Goal: Task Accomplishment & Management: Complete application form

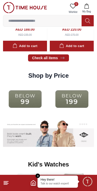
scroll to position [635, 0]
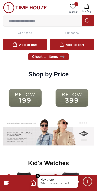
click at [75, 98] on img at bounding box center [72, 98] width 44 height 29
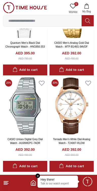
scroll to position [358, 0]
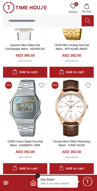
click at [6, 184] on line at bounding box center [6, 184] width 5 height 0
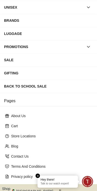
scroll to position [59, 0]
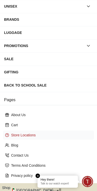
click at [20, 137] on p "Store Locations" at bounding box center [50, 135] width 79 height 5
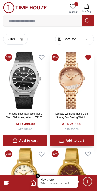
click at [91, 57] on icon at bounding box center [88, 57] width 5 height 5
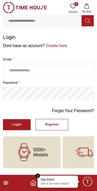
click at [59, 71] on input "text" at bounding box center [48, 70] width 91 height 13
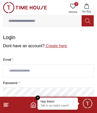
click at [55, 44] on link "Create here" at bounding box center [56, 46] width 23 height 4
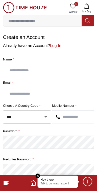
click at [17, 72] on input "text" at bounding box center [48, 70] width 91 height 13
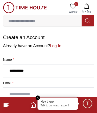
type input "**********"
click at [15, 94] on input "text" at bounding box center [48, 93] width 91 height 13
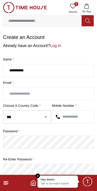
type input "**********"
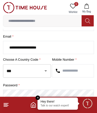
scroll to position [47, 0]
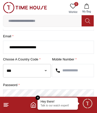
click at [46, 72] on icon "Open" at bounding box center [46, 70] width 6 height 6
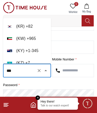
scroll to position [1464, 0]
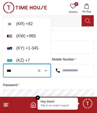
click at [28, 34] on li "( KW ) + 965" at bounding box center [27, 36] width 48 height 12
type input "***"
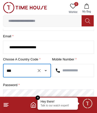
click at [71, 70] on input "text" at bounding box center [73, 70] width 42 height 13
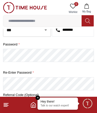
scroll to position [87, 0]
type input "********"
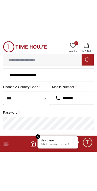
scroll to position [0, 0]
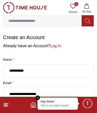
click at [15, 37] on h1 "Create an Account" at bounding box center [48, 37] width 91 height 7
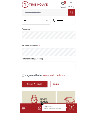
scroll to position [96, 0]
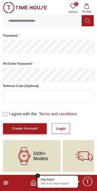
click at [28, 129] on div "Create Account" at bounding box center [25, 129] width 26 height 6
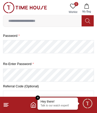
click at [43, 91] on input "text" at bounding box center [48, 97] width 91 height 13
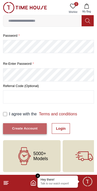
click at [30, 126] on div "Create Account" at bounding box center [25, 129] width 26 height 6
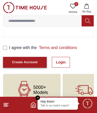
scroll to position [163, 0]
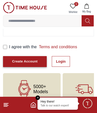
click at [16, 62] on div "Create Account" at bounding box center [25, 61] width 26 height 6
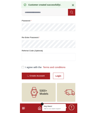
scroll to position [30, 0]
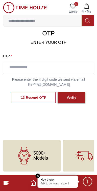
click at [26, 95] on div "13 Resend OTP Verify" at bounding box center [48, 98] width 91 height 22
click at [36, 96] on div "12 Resend OTP Verify" at bounding box center [48, 98] width 91 height 22
click at [43, 61] on input "text" at bounding box center [48, 67] width 91 height 13
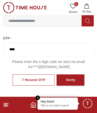
scroll to position [48, 0]
type input "****"
click at [77, 80] on button "Verify" at bounding box center [71, 79] width 28 height 11
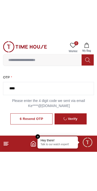
scroll to position [30, 0]
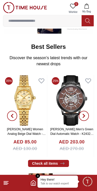
click at [7, 182] on line at bounding box center [6, 182] width 5 height 0
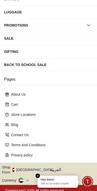
scroll to position [80, 0]
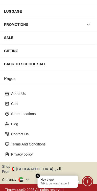
click at [55, 167] on icon "button" at bounding box center [56, 169] width 2 height 4
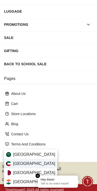
click at [34, 166] on div "Kuwait" at bounding box center [30, 163] width 53 height 9
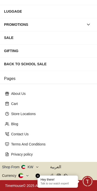
click at [36, 177] on em "Close tooltip" at bounding box center [38, 176] width 5 height 5
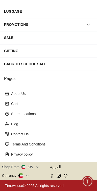
click at [27, 175] on icon at bounding box center [28, 176] width 4 height 4
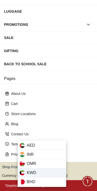
click at [41, 174] on div "KWD" at bounding box center [42, 172] width 49 height 9
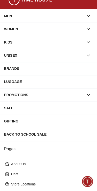
scroll to position [0, 0]
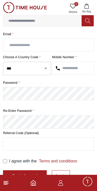
scroll to position [96, 0]
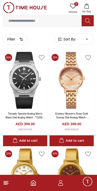
click at [8, 182] on icon at bounding box center [6, 183] width 6 height 6
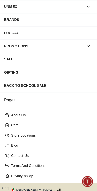
scroll to position [80, 0]
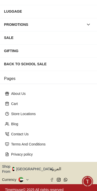
click at [36, 169] on button "Shop From [GEOGRAPHIC_DATA]" at bounding box center [29, 169] width 55 height 10
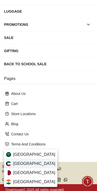
click at [37, 165] on div "[GEOGRAPHIC_DATA]" at bounding box center [30, 163] width 53 height 9
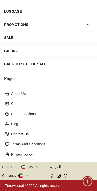
click at [27, 175] on icon at bounding box center [28, 176] width 4 height 4
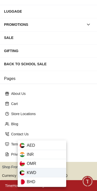
click at [39, 176] on div "KWD" at bounding box center [42, 172] width 49 height 9
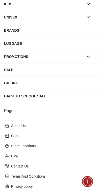
scroll to position [0, 0]
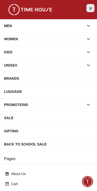
click at [93, 9] on button "Close Menu" at bounding box center [91, 8] width 8 height 8
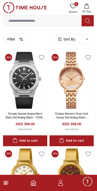
click at [8, 181] on icon at bounding box center [6, 183] width 6 height 6
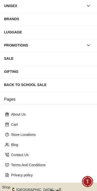
scroll to position [80, 0]
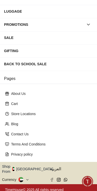
click at [35, 168] on button "Shop From [GEOGRAPHIC_DATA]" at bounding box center [29, 169] width 55 height 10
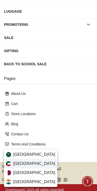
click at [35, 165] on div "[GEOGRAPHIC_DATA]" at bounding box center [30, 163] width 53 height 9
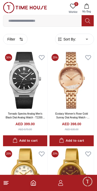
click at [9, 184] on icon at bounding box center [6, 183] width 6 height 6
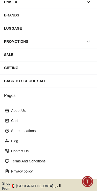
scroll to position [80, 0]
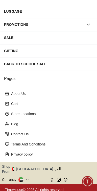
click at [36, 169] on button "Shop From [GEOGRAPHIC_DATA]" at bounding box center [29, 169] width 55 height 10
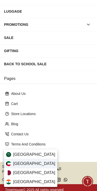
click at [35, 165] on div "Kuwait" at bounding box center [30, 163] width 53 height 9
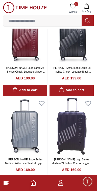
scroll to position [321, 0]
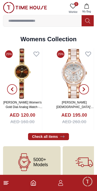
scroll to position [1155, 0]
